Goal: Check status: Check status

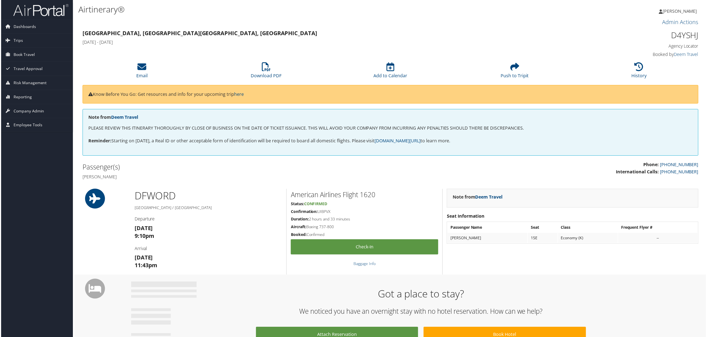
drag, startPoint x: 618, startPoint y: 33, endPoint x: 706, endPoint y: 40, distance: 88.2
click at [619, 34] on h1 "D4YSHJ" at bounding box center [626, 35] width 148 height 12
drag, startPoint x: 699, startPoint y: 36, endPoint x: 670, endPoint y: 38, distance: 28.6
click at [670, 38] on div "D4YSHJ Agency Locator Agency Locator D4YSHJ Booked by Deem Travel Booked by Dee…" at bounding box center [626, 44] width 157 height 32
copy h1 "D4YSHJ"
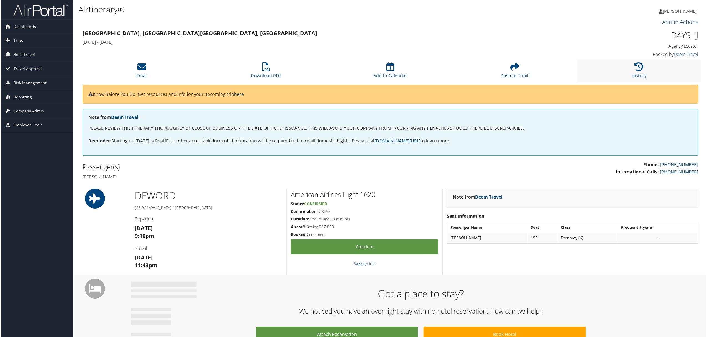
click at [625, 74] on li "History" at bounding box center [640, 71] width 125 height 22
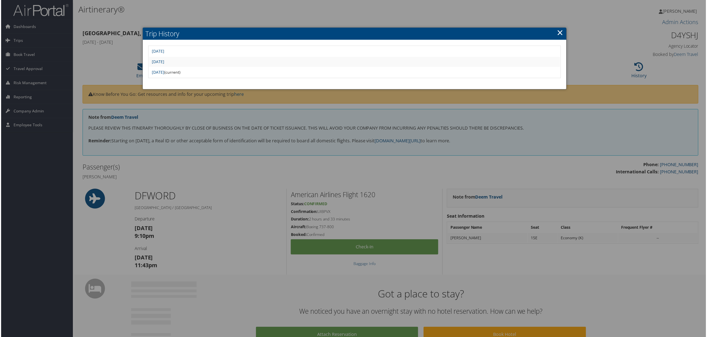
click at [217, 62] on td "Tue Aug 19 20:50:30 MDT 2025" at bounding box center [355, 62] width 413 height 10
click at [164, 60] on link "Tue Aug 19 20:50:30 MDT 2025" at bounding box center [157, 61] width 12 height 5
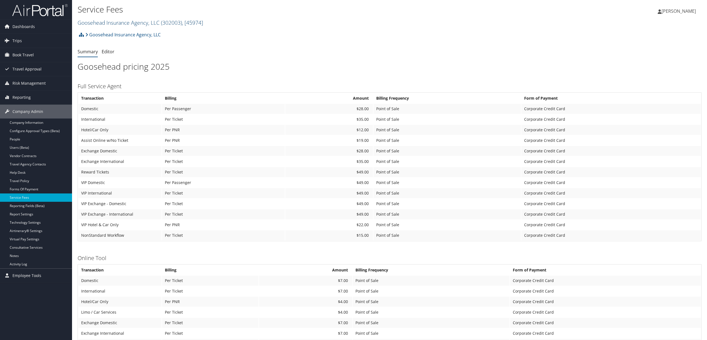
scroll to position [21, 0]
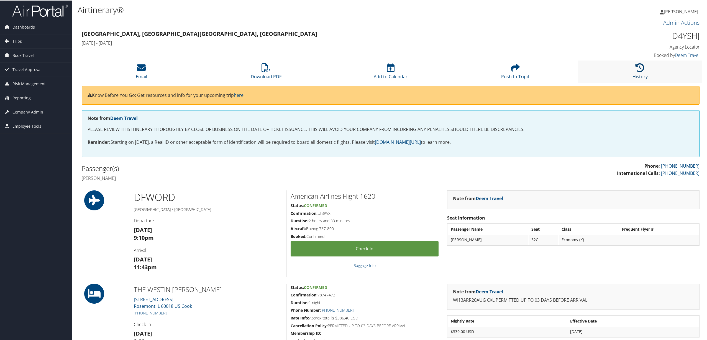
click at [636, 67] on icon at bounding box center [640, 67] width 9 height 9
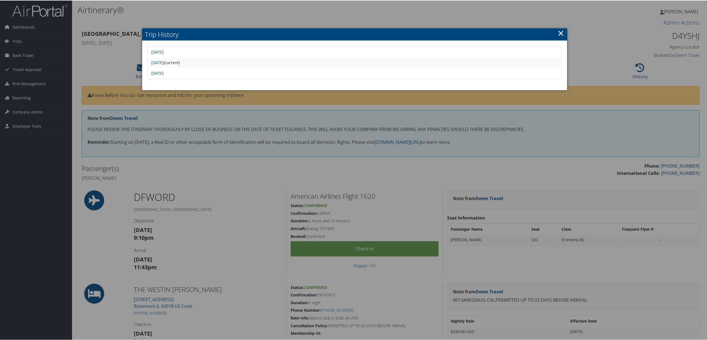
click at [164, 52] on link "Tue Aug 19 21:01:32 MDT 2025" at bounding box center [157, 51] width 12 height 5
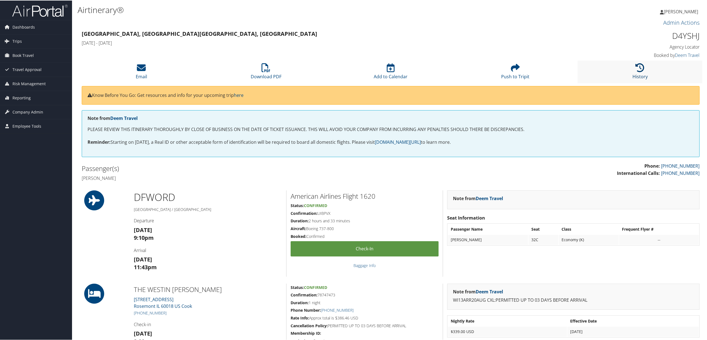
click at [642, 70] on icon at bounding box center [640, 67] width 9 height 9
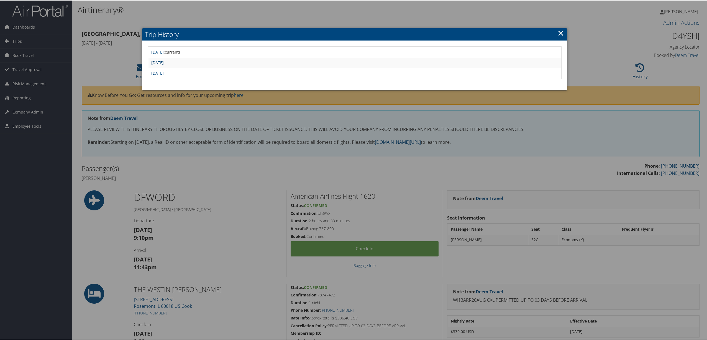
click at [164, 59] on link "Tue Aug 19 20:50:30 MDT 2025" at bounding box center [157, 61] width 12 height 5
